Goal: Task Accomplishment & Management: Use online tool/utility

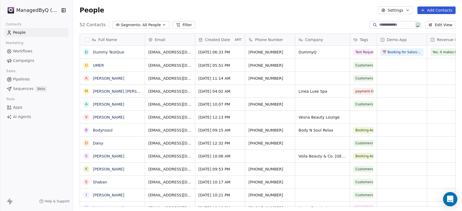
drag, startPoint x: 453, startPoint y: 200, endPoint x: 446, endPoint y: 196, distance: 8.1
click at [453, 201] on div "Open Intercom Messenger" at bounding box center [450, 199] width 14 height 14
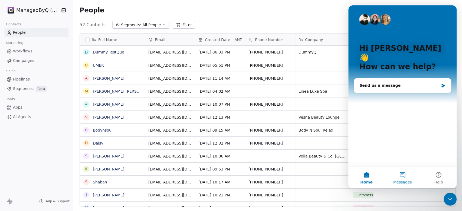
click at [404, 178] on button "Messages" at bounding box center [402, 178] width 36 height 22
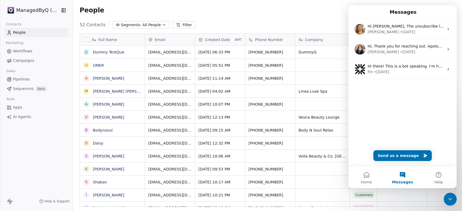
click at [25, 59] on span "Campaigns" at bounding box center [23, 61] width 21 height 6
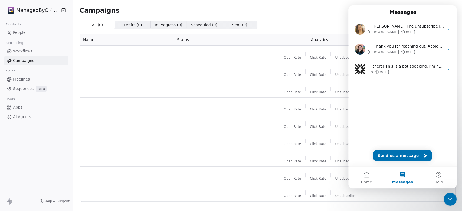
click at [27, 52] on span "Workflows" at bounding box center [22, 51] width 19 height 6
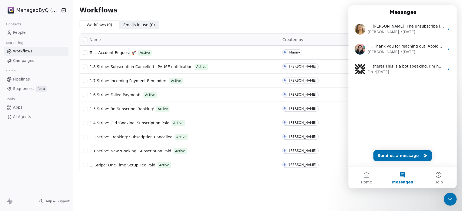
click at [449, 198] on icon "Close Intercom Messenger" at bounding box center [450, 199] width 6 height 6
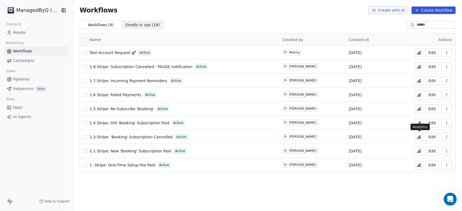
click at [418, 138] on icon at bounding box center [418, 138] width 1 height 2
click at [128, 23] on span "Emails in use ( 19 )" at bounding box center [142, 25] width 34 height 6
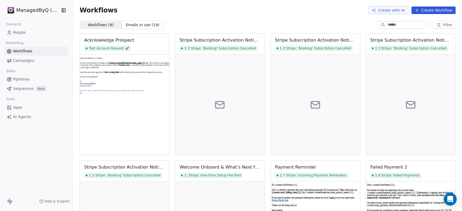
click at [94, 25] on span "Workflows ( 9 )" at bounding box center [101, 25] width 26 height 6
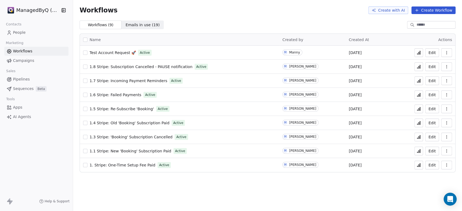
click at [15, 35] on span "People" at bounding box center [19, 33] width 13 height 6
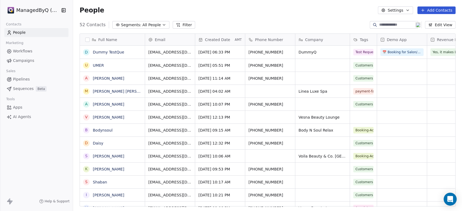
click at [22, 52] on span "Workflows" at bounding box center [22, 51] width 19 height 6
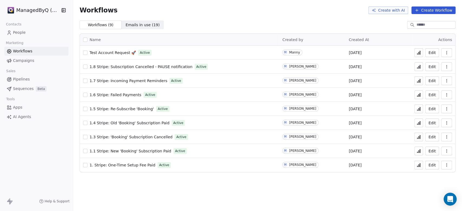
click at [107, 52] on span "Test Account Request 🚀" at bounding box center [113, 53] width 46 height 4
click at [20, 34] on span "People" at bounding box center [19, 33] width 13 height 6
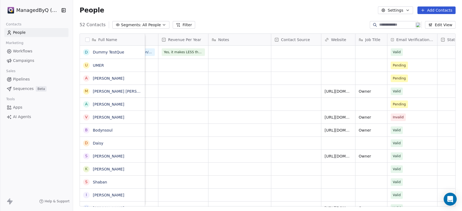
scroll to position [0, 302]
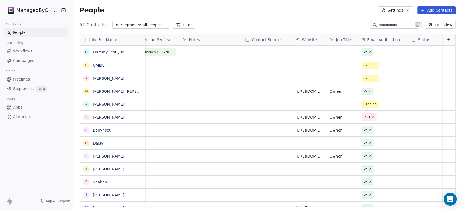
click at [444, 23] on button "Edit View" at bounding box center [440, 25] width 31 height 8
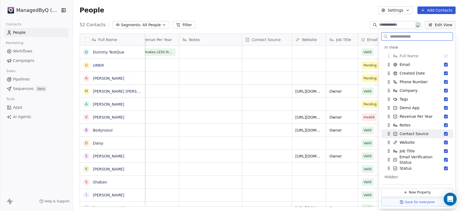
click at [396, 134] on icon "Suggestions" at bounding box center [395, 134] width 4 height 4
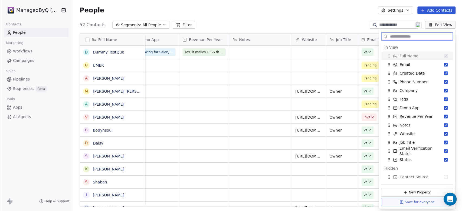
scroll to position [0, 252]
click at [436, 24] on button "Edit View" at bounding box center [440, 25] width 31 height 8
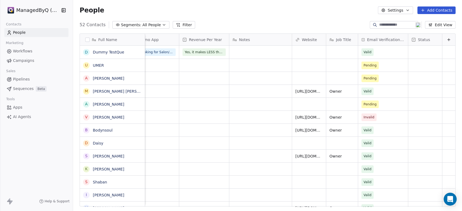
click at [436, 24] on button "Edit View" at bounding box center [440, 25] width 31 height 8
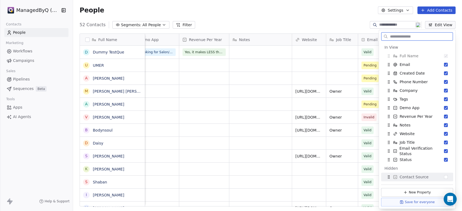
click at [410, 193] on button "New Property" at bounding box center [417, 192] width 72 height 9
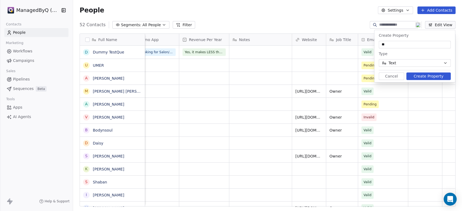
type input "*"
click at [398, 62] on button "Text" at bounding box center [414, 63] width 72 height 8
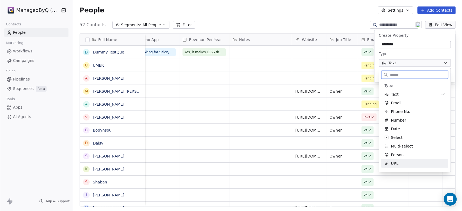
click at [398, 162] on div "URL" at bounding box center [414, 163] width 61 height 5
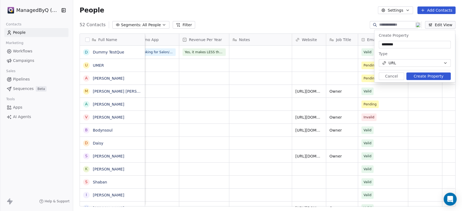
drag, startPoint x: 384, startPoint y: 44, endPoint x: 378, endPoint y: 43, distance: 6.5
click at [378, 43] on div "Create Property ******** Type URL Cancel Create Property" at bounding box center [414, 56] width 81 height 52
click at [406, 44] on input "*********" at bounding box center [414, 44] width 70 height 5
type input "*********"
click at [423, 77] on button "Create Property" at bounding box center [428, 76] width 44 height 8
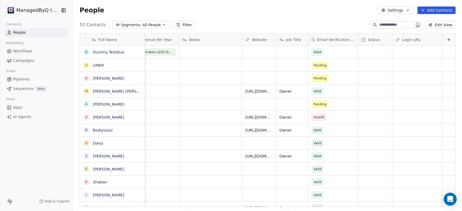
scroll to position [0, 302]
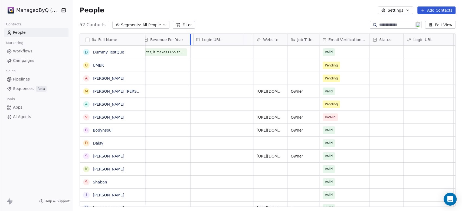
drag, startPoint x: 408, startPoint y: 41, endPoint x: 197, endPoint y: 42, distance: 210.4
click at [197, 42] on div "Full Name D Dummy TestQue U UMER A Alija M Maria teresa gombio baquiran A Alija…" at bounding box center [267, 120] width 375 height 173
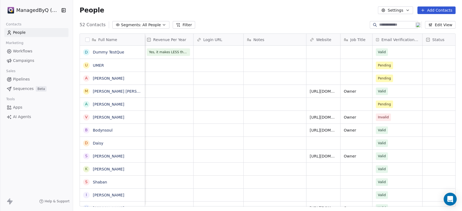
click at [440, 24] on button "Edit View" at bounding box center [440, 25] width 31 height 8
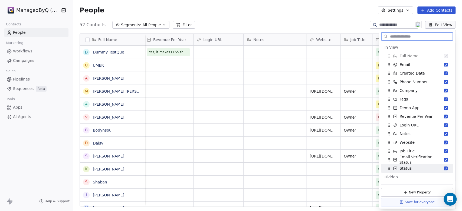
click at [407, 191] on button "New Property" at bounding box center [417, 192] width 72 height 9
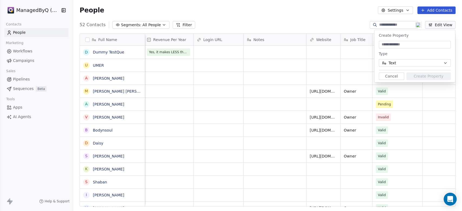
click at [391, 44] on input at bounding box center [414, 44] width 70 height 5
click at [397, 45] on input at bounding box center [414, 44] width 70 height 5
click at [382, 45] on input "********" at bounding box center [414, 44] width 70 height 5
click at [381, 44] on input "********" at bounding box center [414, 44] width 70 height 5
drag, startPoint x: 411, startPoint y: 47, endPoint x: 374, endPoint y: 45, distance: 37.6
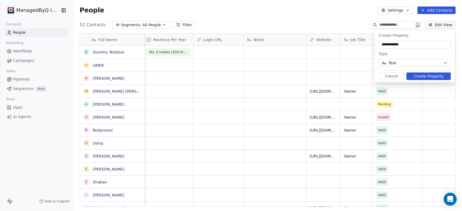
click at [374, 45] on div "**********" at bounding box center [414, 56] width 81 height 53
type input "**********"
click at [264, 6] on div "People Settings Add Contacts" at bounding box center [267, 10] width 389 height 21
click at [387, 75] on button "Cancel" at bounding box center [390, 76] width 25 height 8
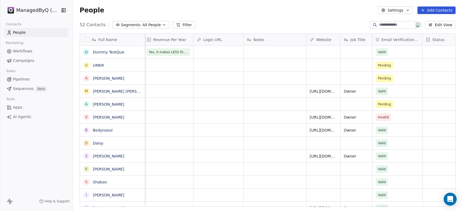
click at [229, 27] on div "52 Contacts Segments: All People Filter Edit View" at bounding box center [267, 25] width 389 height 9
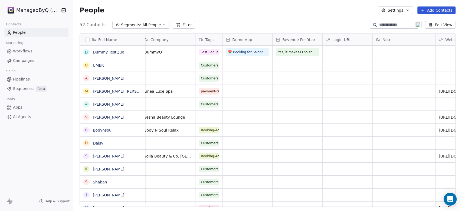
scroll to position [0, 153]
click at [29, 78] on link "Pipelines" at bounding box center [36, 79] width 64 height 9
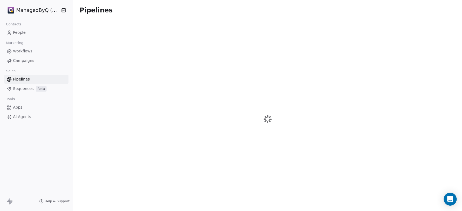
click at [18, 78] on span "Pipelines" at bounding box center [21, 80] width 17 height 6
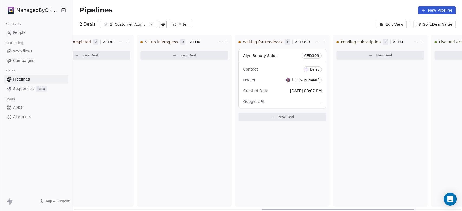
scroll to position [0, 600]
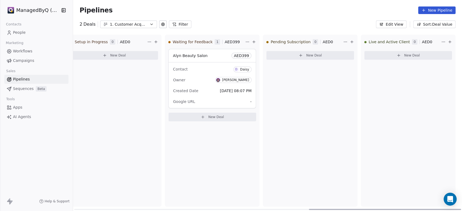
drag, startPoint x: 132, startPoint y: 209, endPoint x: 382, endPoint y: 223, distance: 250.6
click at [382, 210] on div at bounding box center [385, 209] width 152 height 1
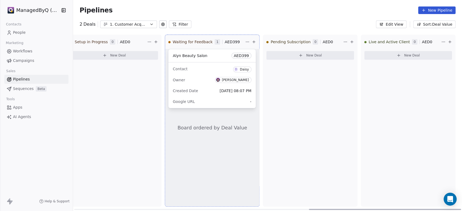
drag, startPoint x: 213, startPoint y: 57, endPoint x: 208, endPoint y: 57, distance: 4.9
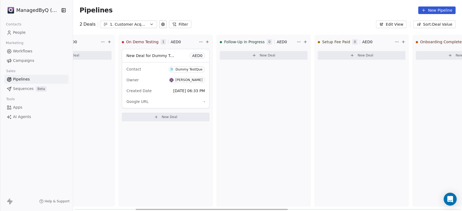
drag, startPoint x: 316, startPoint y: 209, endPoint x: 143, endPoint y: 186, distance: 175.2
click at [143, 209] on div at bounding box center [212, 209] width 152 height 1
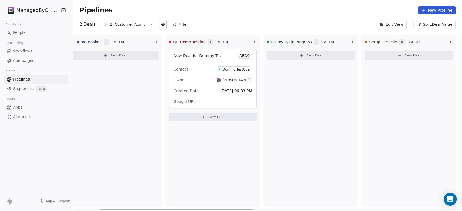
scroll to position [0, 0]
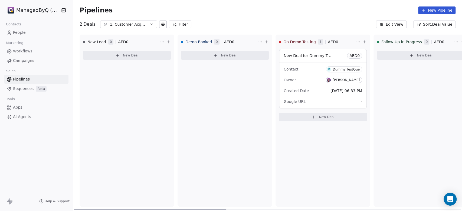
drag, startPoint x: 217, startPoint y: 209, endPoint x: 132, endPoint y: 201, distance: 84.7
click at [132, 209] on div at bounding box center [150, 209] width 152 height 1
click at [430, 8] on button "New Pipeline" at bounding box center [436, 10] width 37 height 8
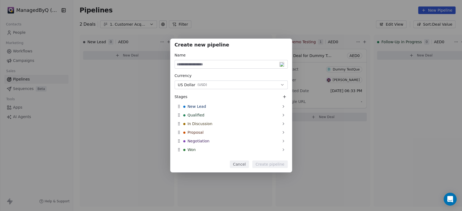
click at [195, 65] on input at bounding box center [231, 64] width 113 height 8
type input "*"
type input "**********"
click at [209, 85] on button "US Dollar ( USD )" at bounding box center [230, 85] width 113 height 9
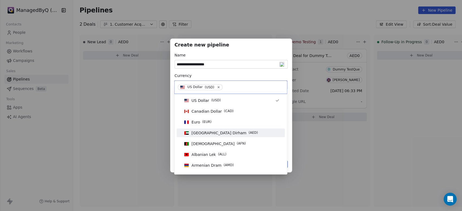
click at [222, 134] on span "United Arab Emirates Dirham" at bounding box center [218, 132] width 55 height 5
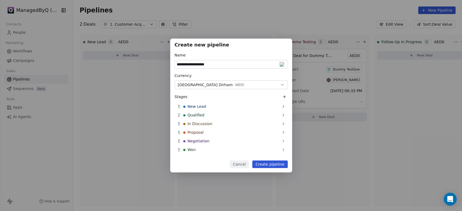
click at [239, 165] on button "Cancel" at bounding box center [239, 165] width 19 height 8
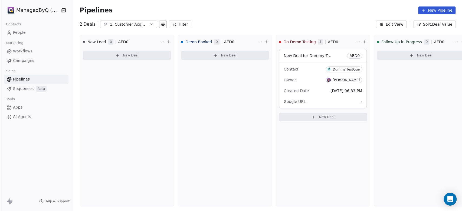
click at [430, 8] on button "New Pipeline" at bounding box center [436, 10] width 37 height 8
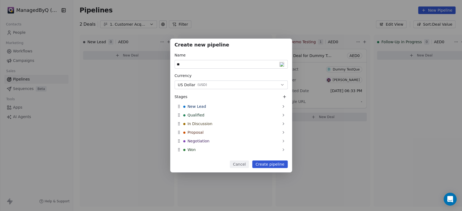
type input "*"
type input "**********"
drag, startPoint x: 268, startPoint y: 164, endPoint x: 229, endPoint y: 93, distance: 81.7
click at [229, 93] on div "**********" at bounding box center [231, 106] width 122 height 134
click at [218, 80] on div "Currency US Dollar ( USD )" at bounding box center [230, 81] width 113 height 16
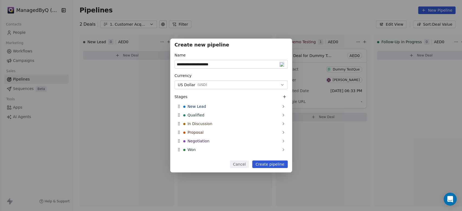
click at [209, 84] on button "US Dollar ( USD )" at bounding box center [230, 85] width 113 height 9
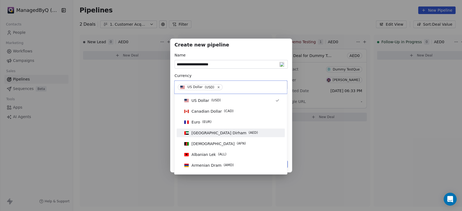
click at [228, 134] on span "United Arab Emirates Dirham" at bounding box center [218, 132] width 55 height 5
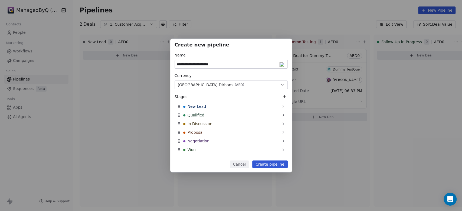
click at [234, 74] on div "Currency" at bounding box center [230, 75] width 113 height 5
click at [272, 164] on button "Create pipeline" at bounding box center [269, 165] width 35 height 8
